Goal: Navigation & Orientation: Find specific page/section

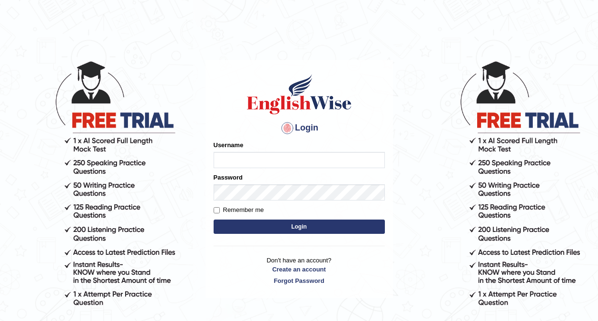
type input "0416031414"
click at [313, 222] on button "Login" at bounding box center [299, 226] width 171 height 14
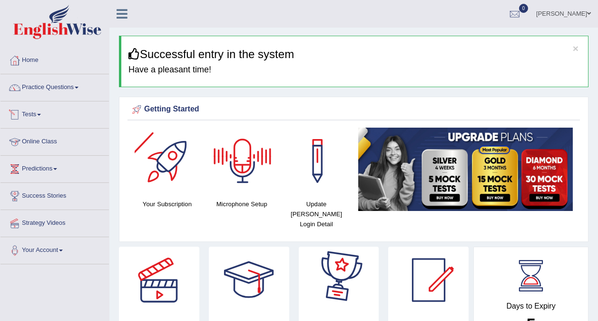
click at [46, 143] on link "Online Class" at bounding box center [54, 140] width 108 height 24
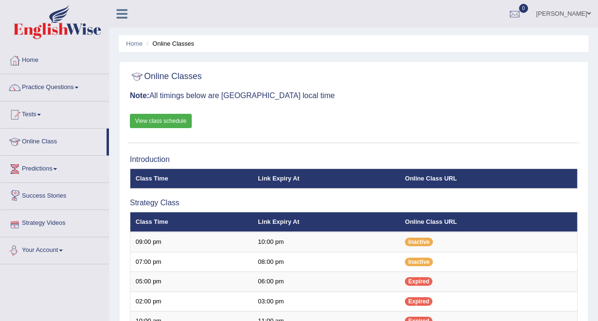
click at [144, 118] on link "View class schedule" at bounding box center [161, 121] width 62 height 14
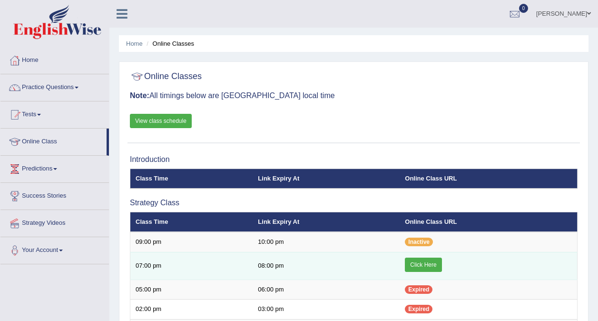
click at [418, 268] on link "Click Here" at bounding box center [423, 264] width 37 height 14
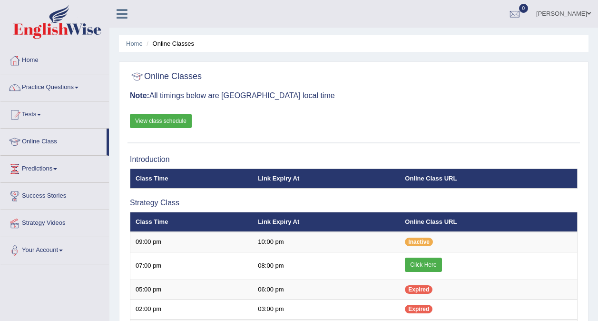
click at [180, 124] on link "View class schedule" at bounding box center [161, 121] width 62 height 14
